Goal: Navigation & Orientation: Find specific page/section

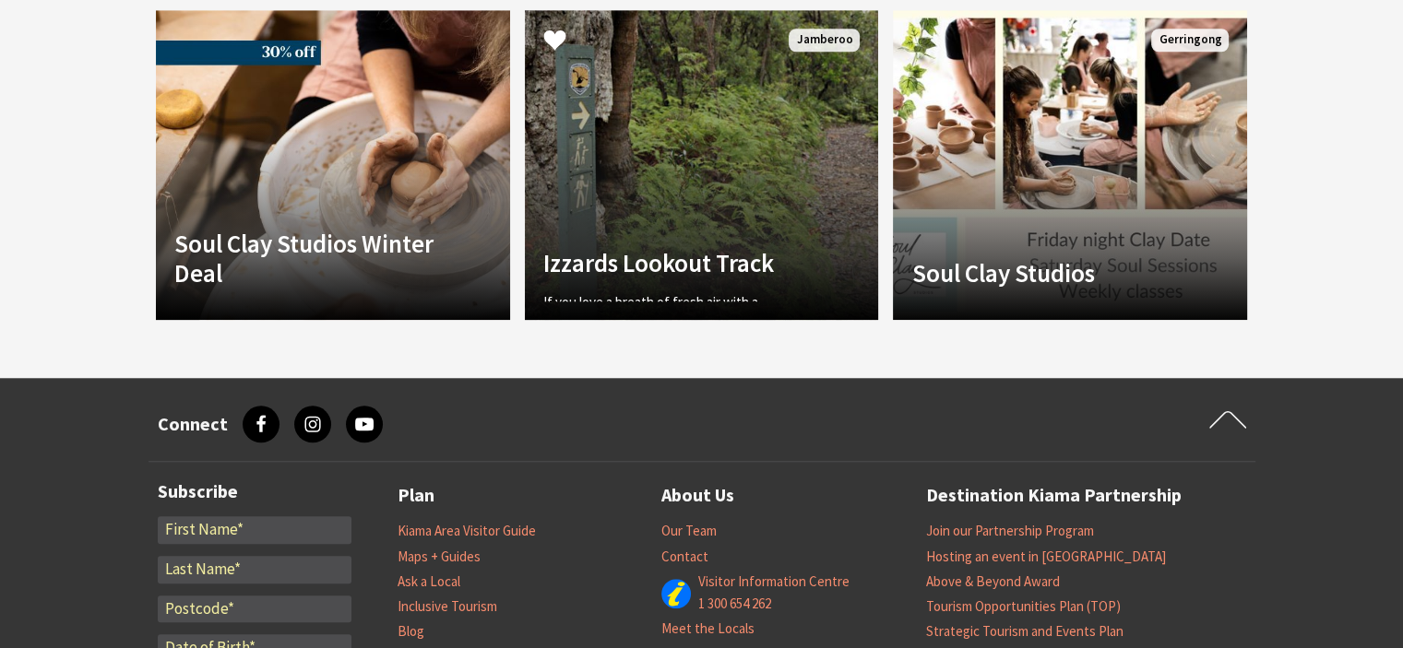
scroll to position [1383, 0]
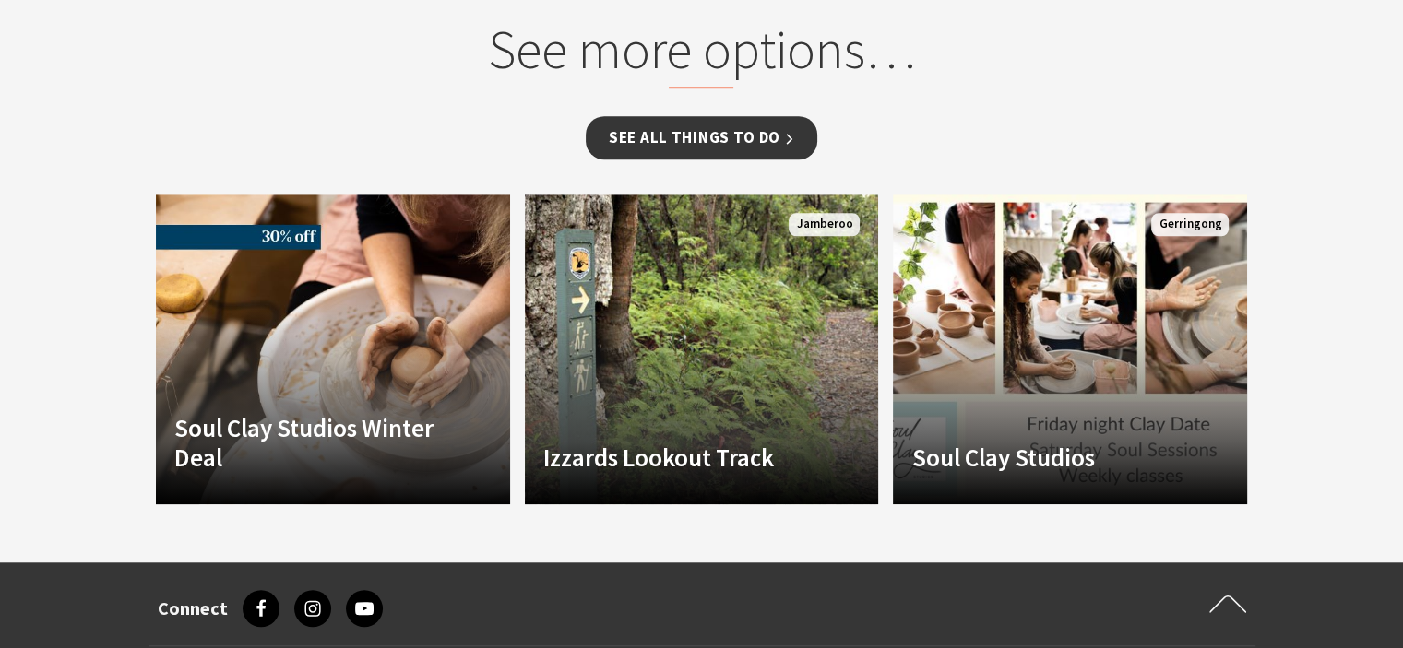
click at [673, 116] on link "See all Things To Do" at bounding box center [702, 137] width 232 height 43
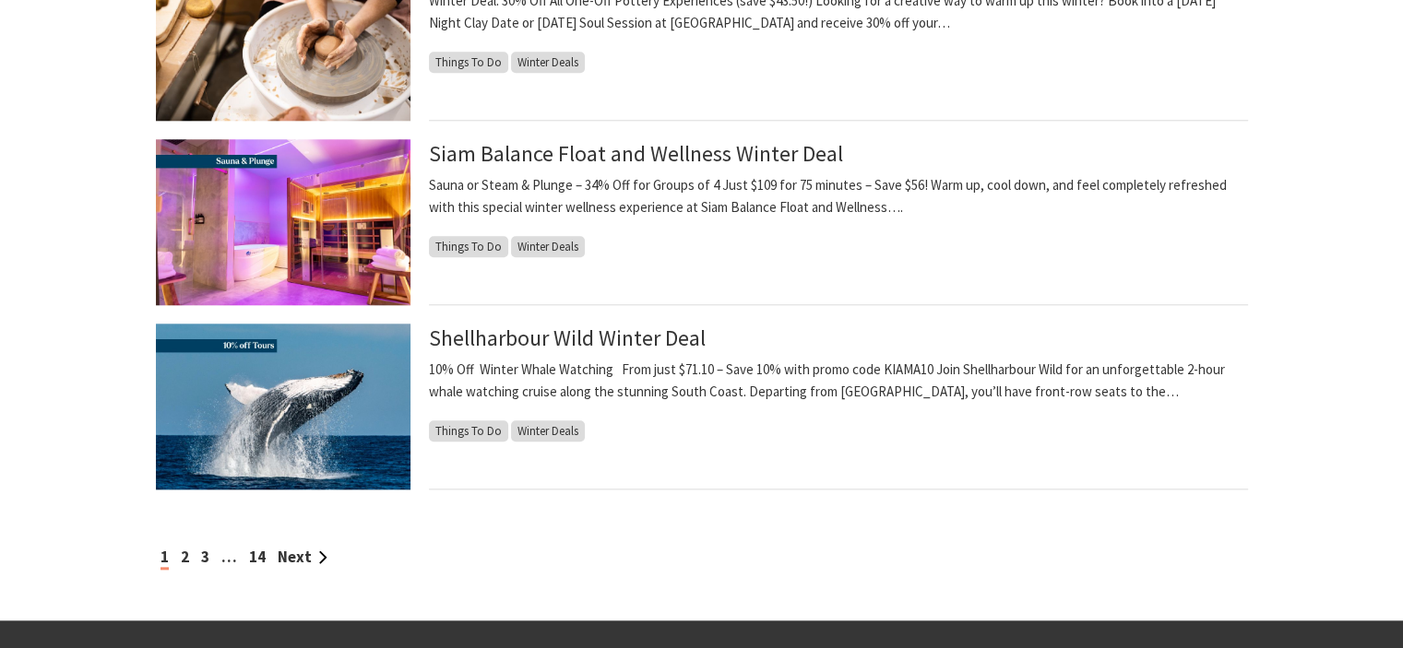
scroll to position [1937, 0]
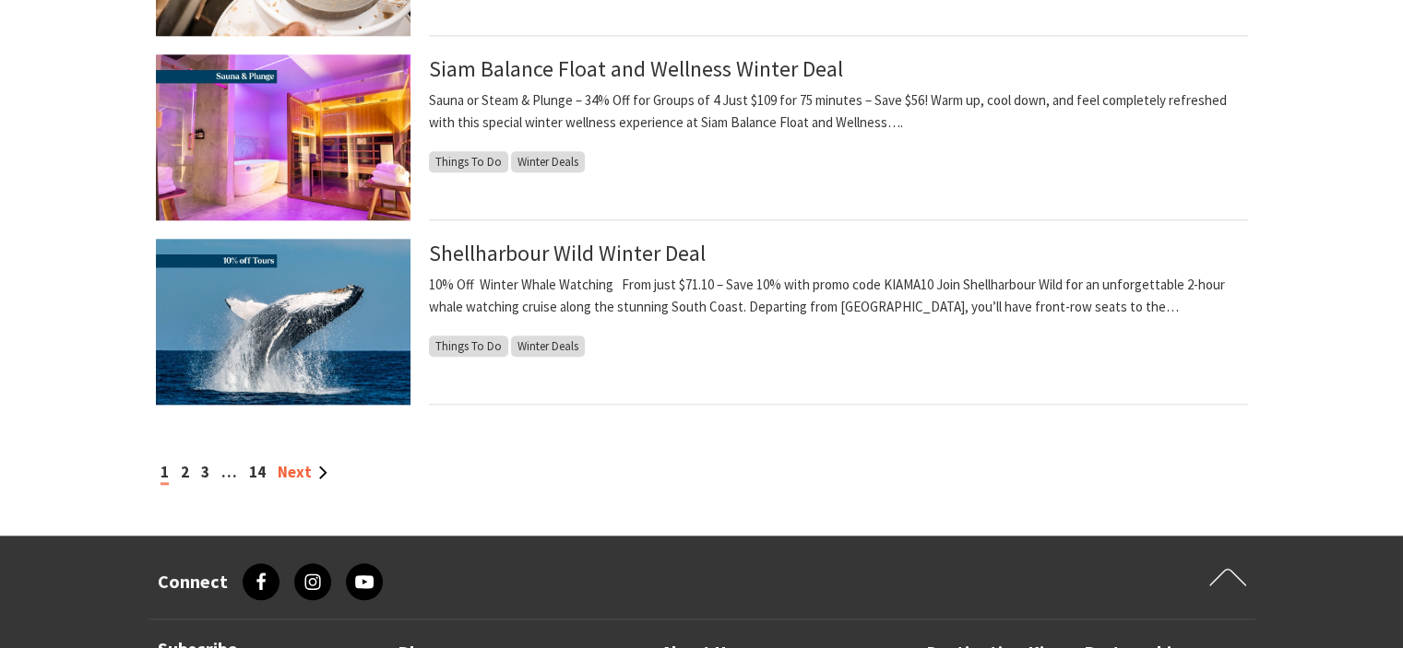
click at [299, 473] on link "Next" at bounding box center [303, 472] width 50 height 20
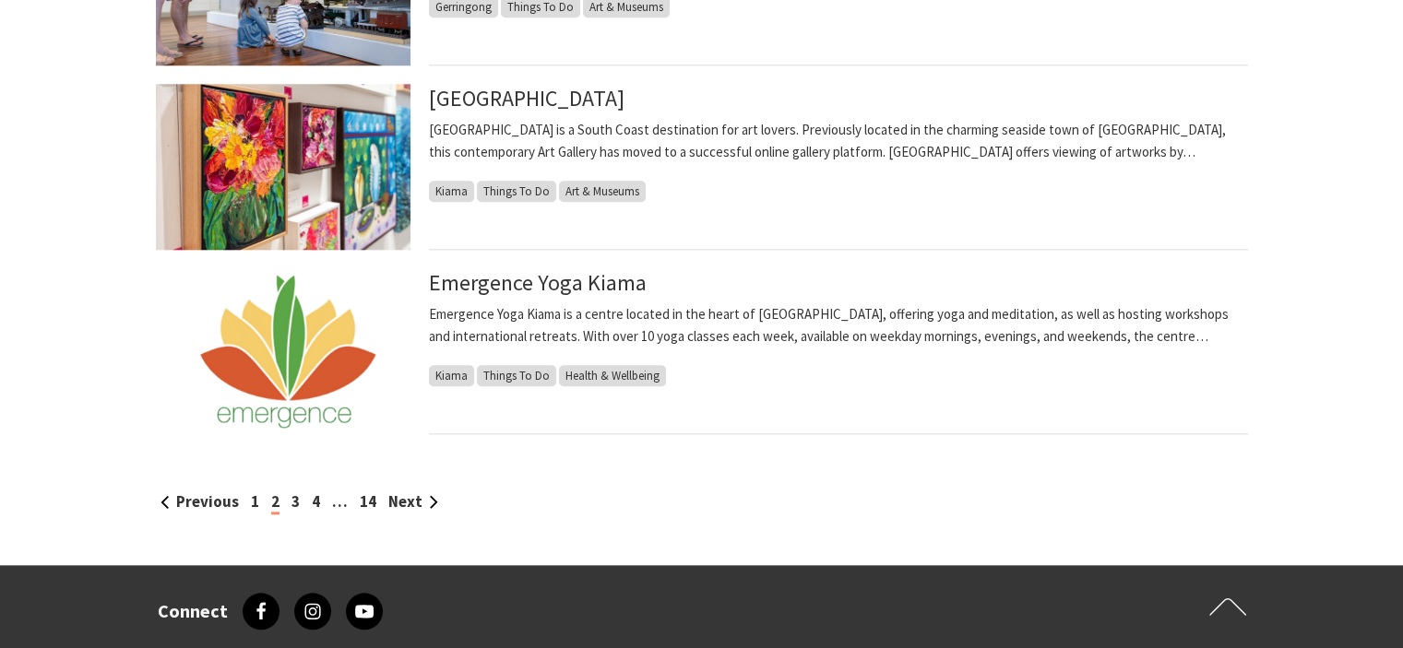
scroll to position [1937, 0]
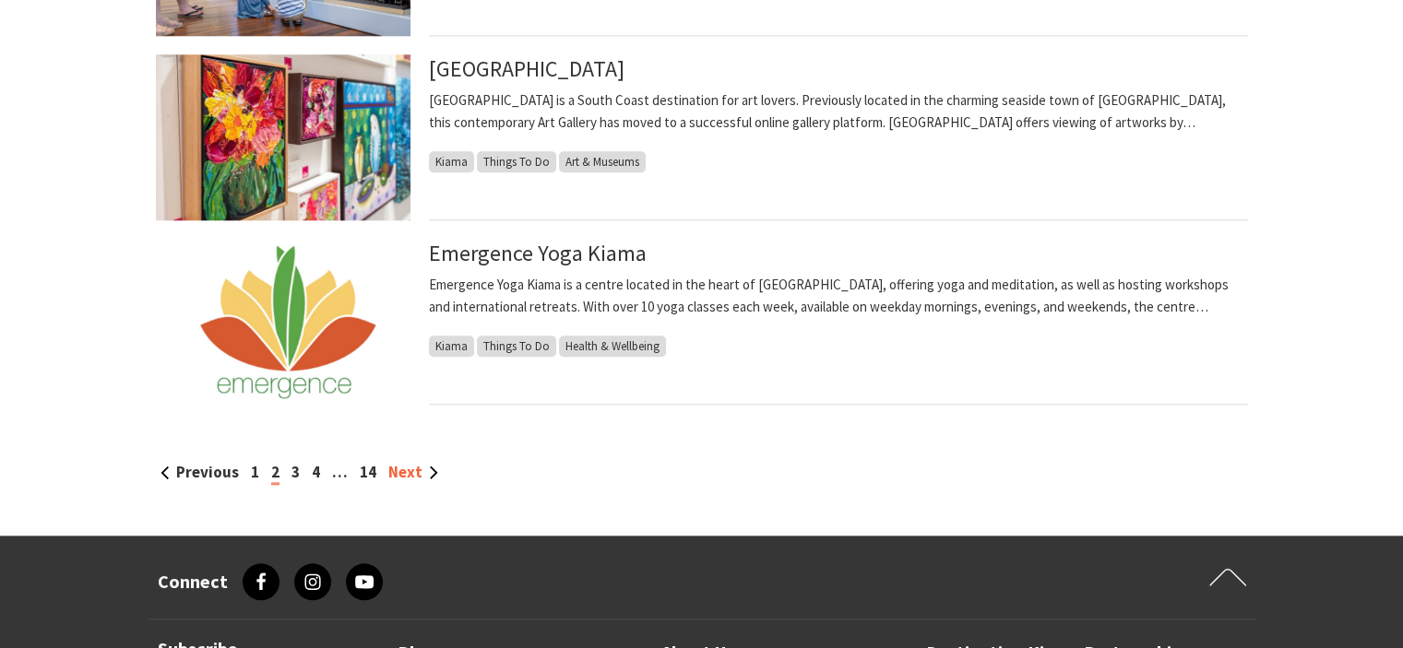
click at [407, 469] on link "Next" at bounding box center [413, 472] width 50 height 20
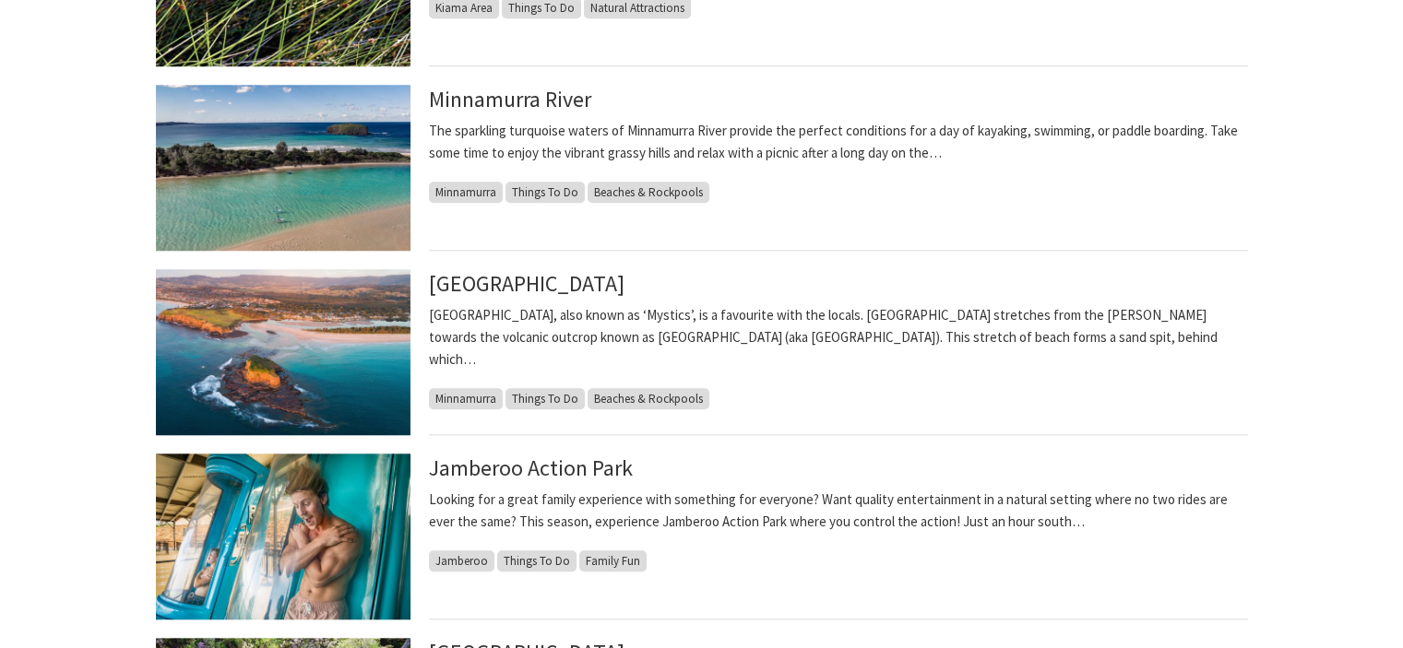
scroll to position [1568, 0]
